Goal: Transaction & Acquisition: Subscribe to service/newsletter

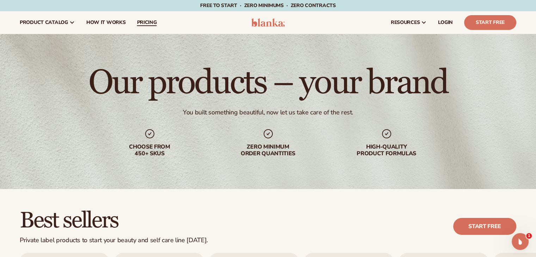
click at [153, 20] on span "pricing" at bounding box center [147, 23] width 20 height 6
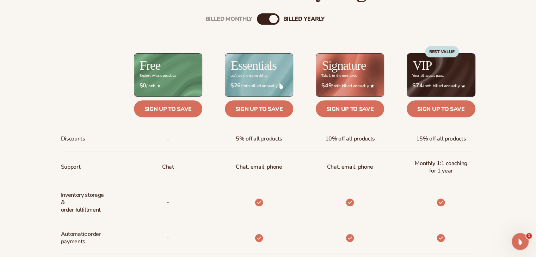
scroll to position [257, 0]
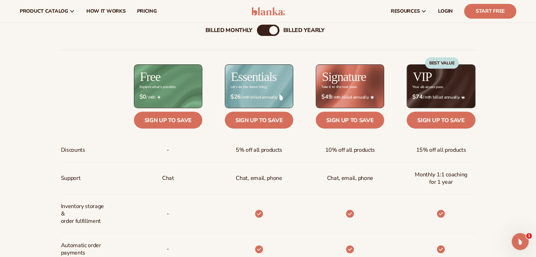
click at [241, 30] on div "Billed Monthly" at bounding box center [228, 30] width 47 height 7
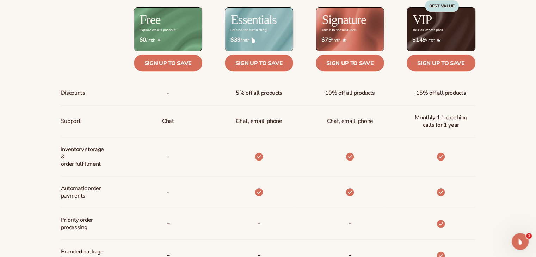
scroll to position [315, 0]
click at [256, 156] on icon at bounding box center [259, 157] width 8 height 8
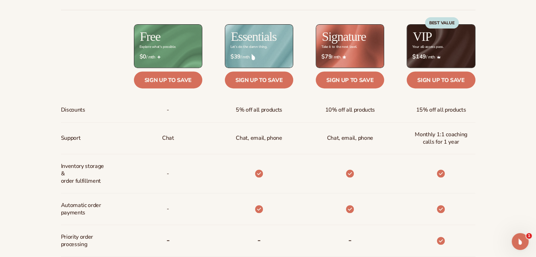
scroll to position [298, 0]
